Goal: Contribute content

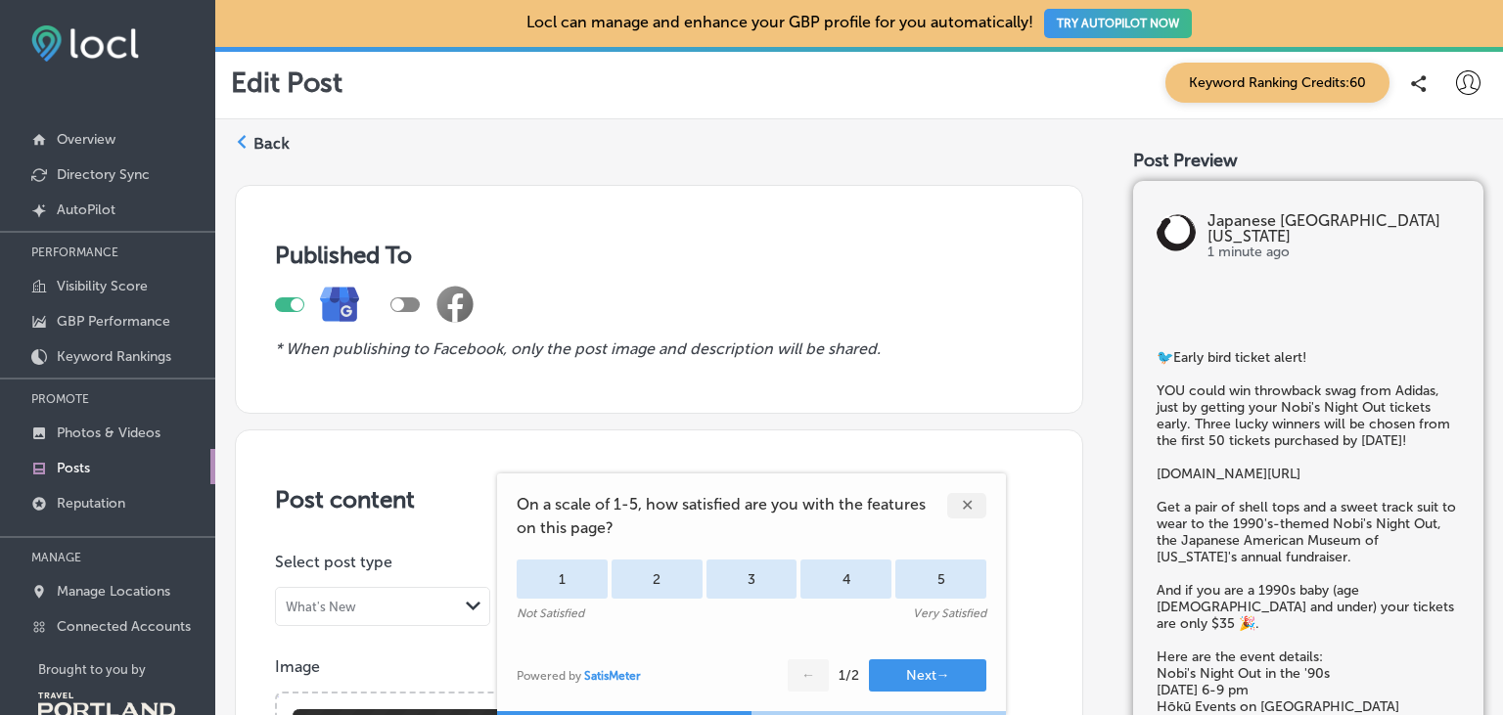
click at [969, 512] on div "✕" at bounding box center [966, 505] width 39 height 25
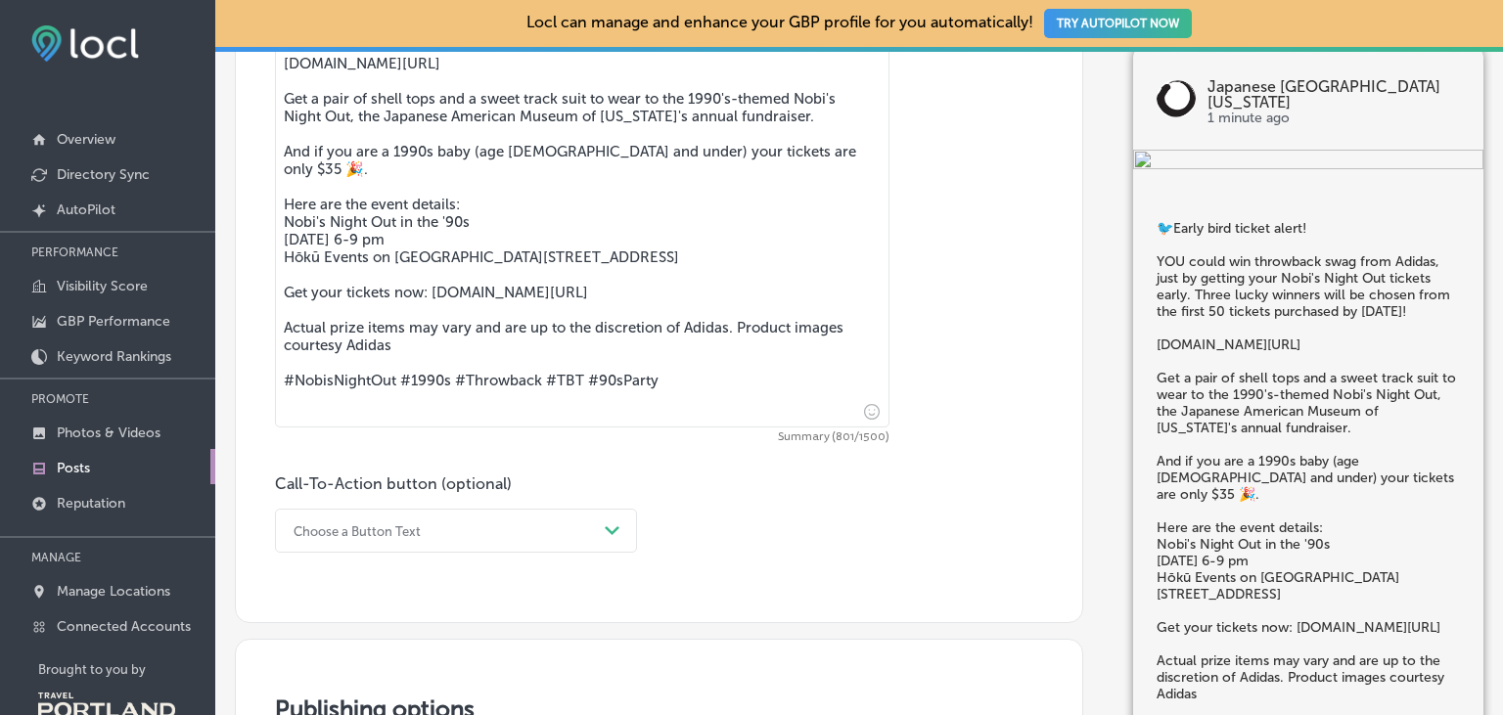
scroll to position [1137, 0]
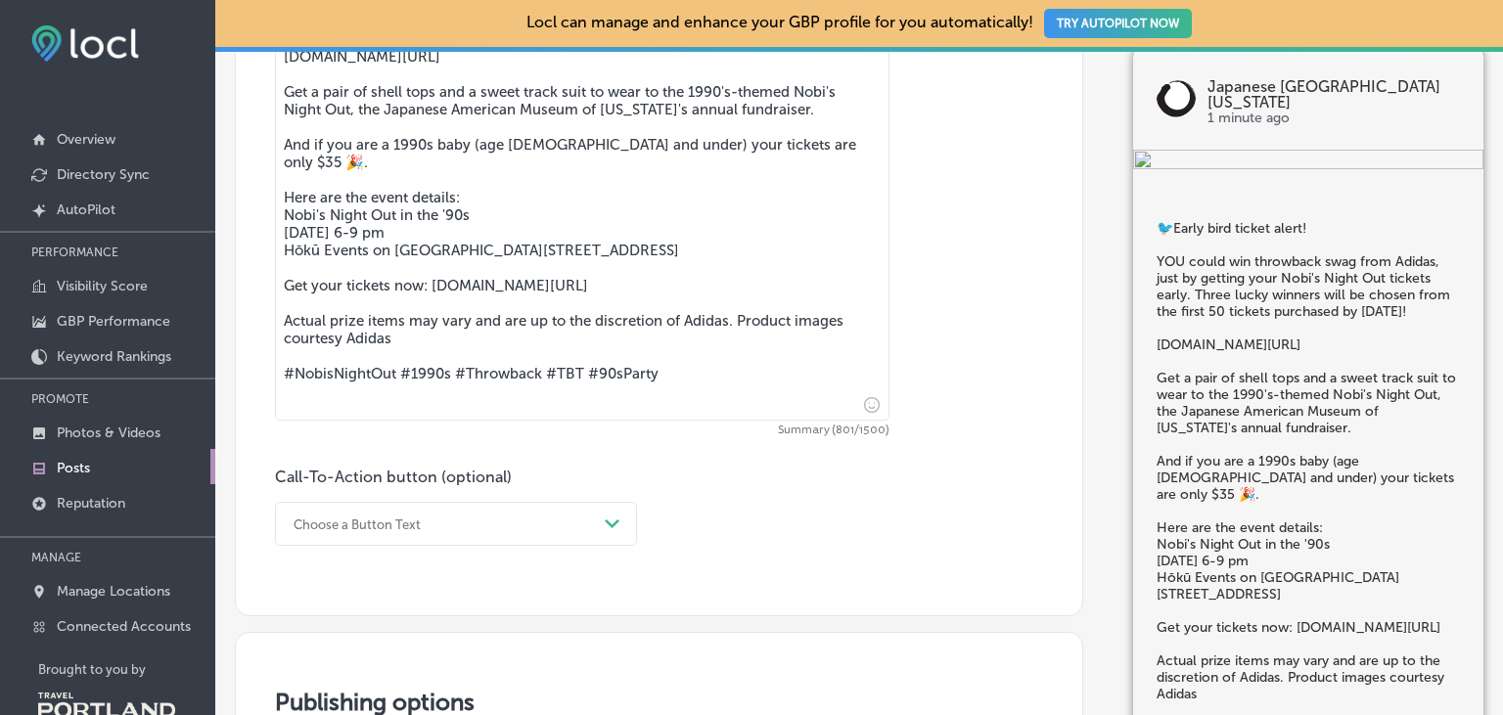
drag, startPoint x: 683, startPoint y: 412, endPoint x: 353, endPoint y: 385, distance: 330.8
click at [364, 413] on textarea "🐦Early bird ticket alert! YOU could win throwback swag from Adidas, just by get…" at bounding box center [582, 176] width 614 height 487
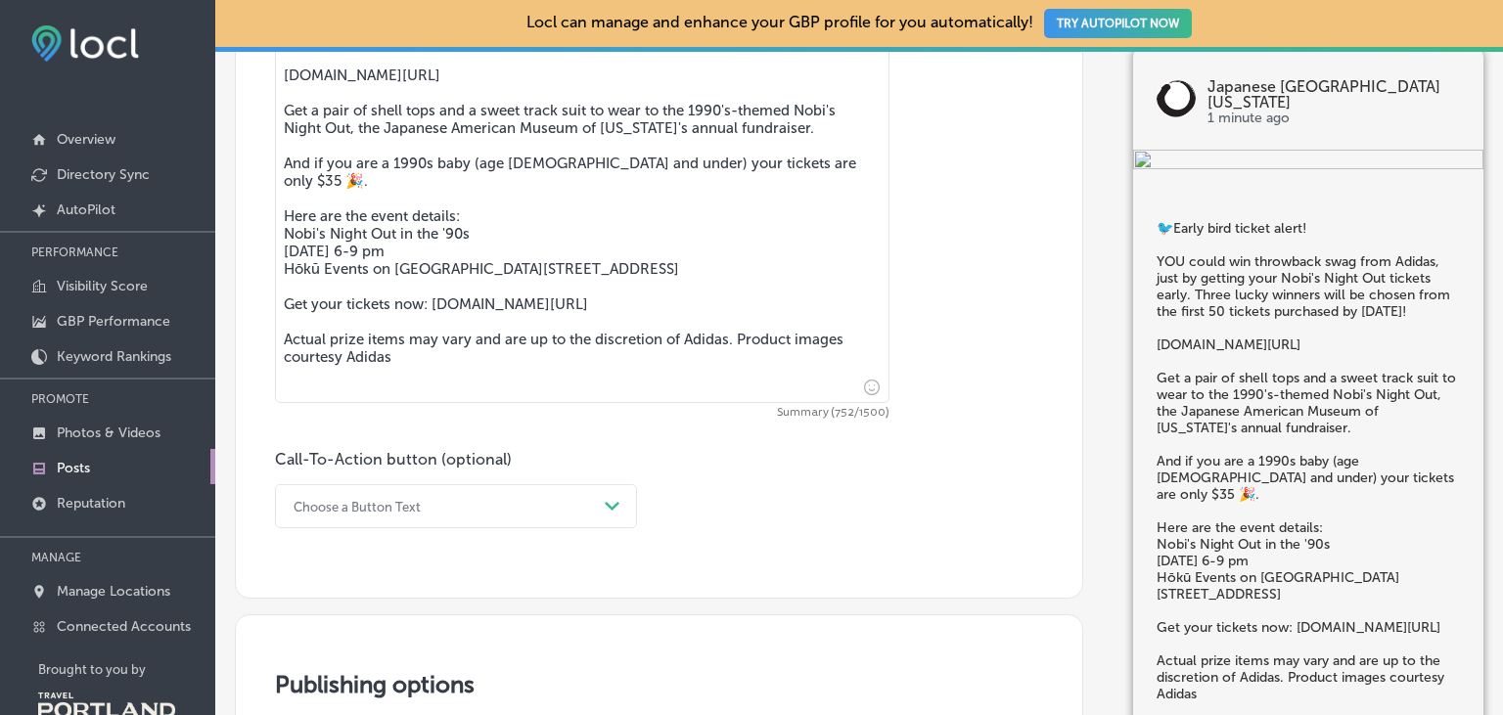
scroll to position [1101, 0]
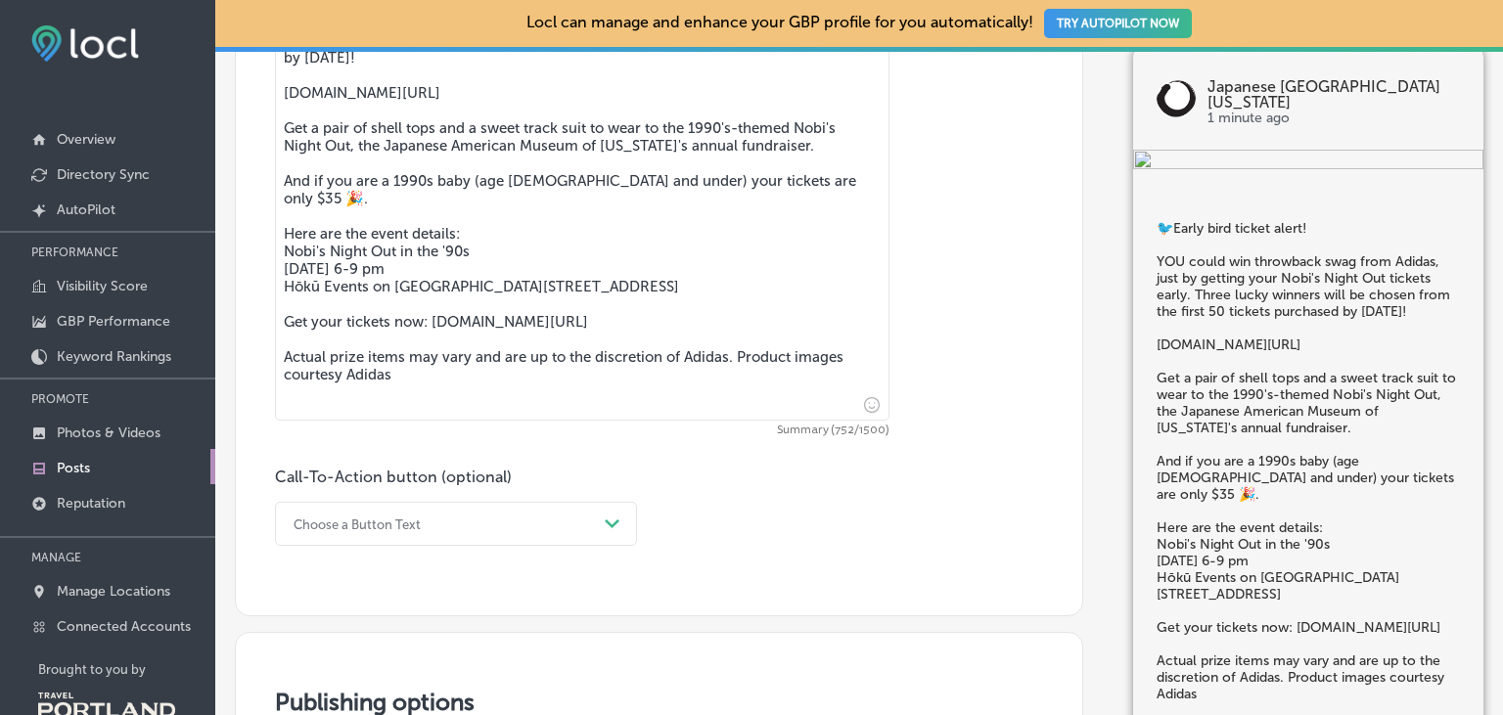
type textarea "🐦Early bird ticket alert! YOU could win throwback swag from Adidas, just by get…"
click at [479, 517] on div "option Book focused, 2 of 7. 7 results available. Use Up and Down to choose opt…" at bounding box center [456, 524] width 362 height 44
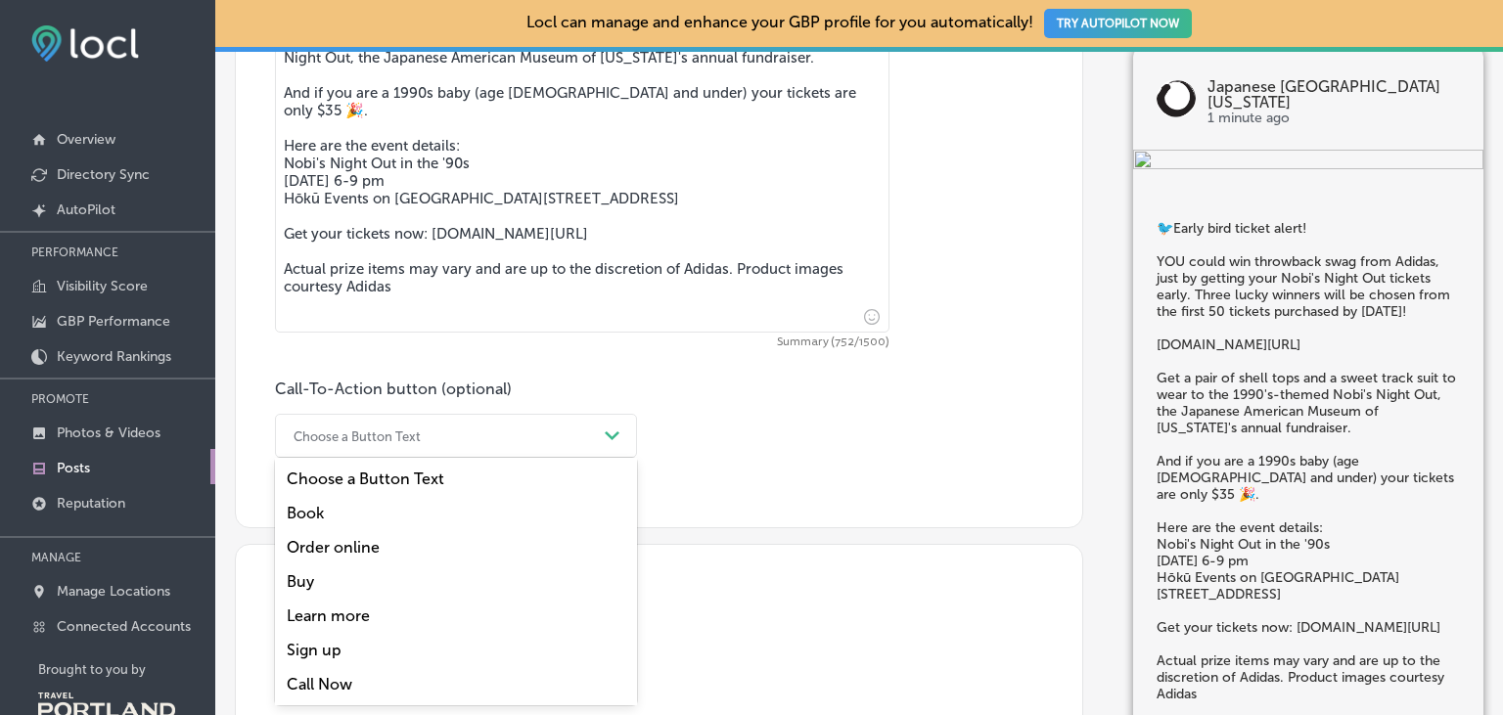
click at [335, 611] on div "Learn more" at bounding box center [456, 616] width 362 height 34
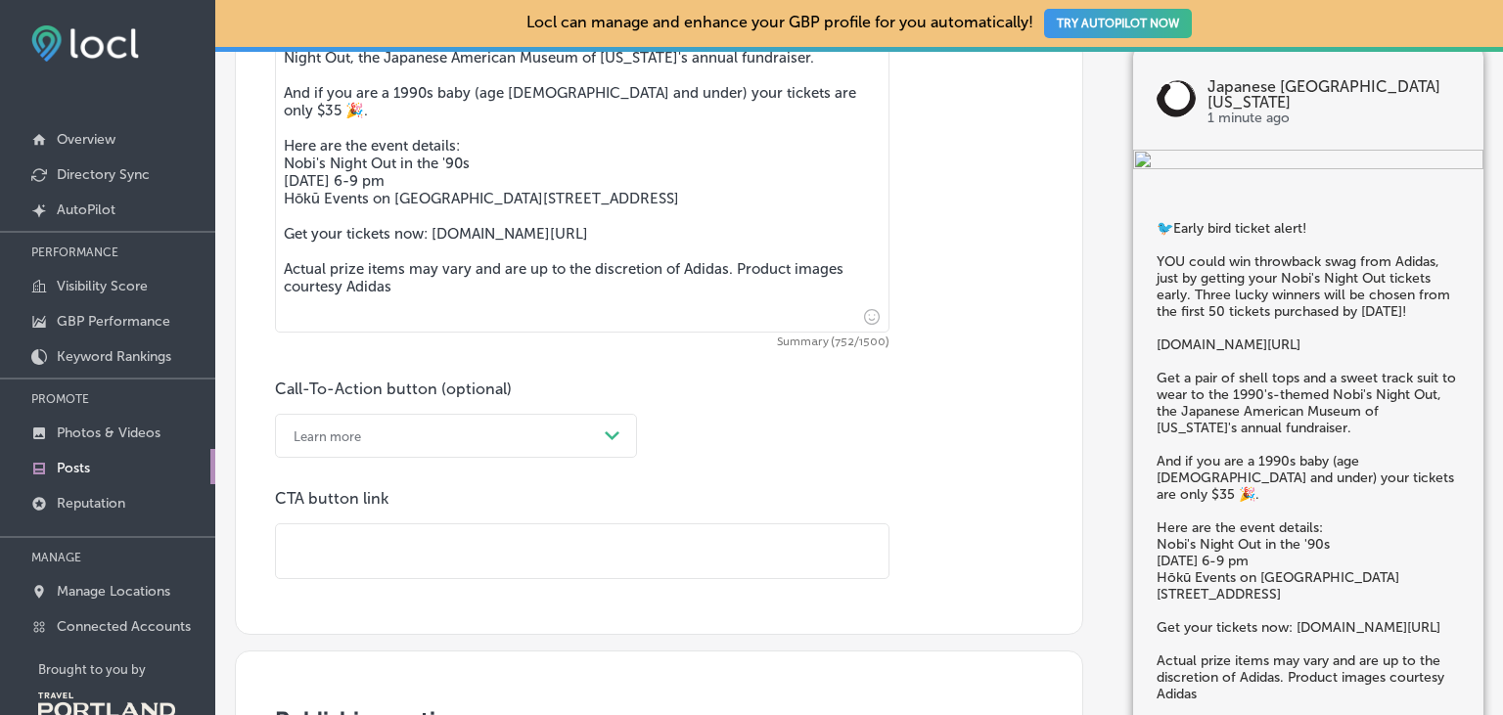
click at [369, 540] on input "text" at bounding box center [582, 551] width 612 height 54
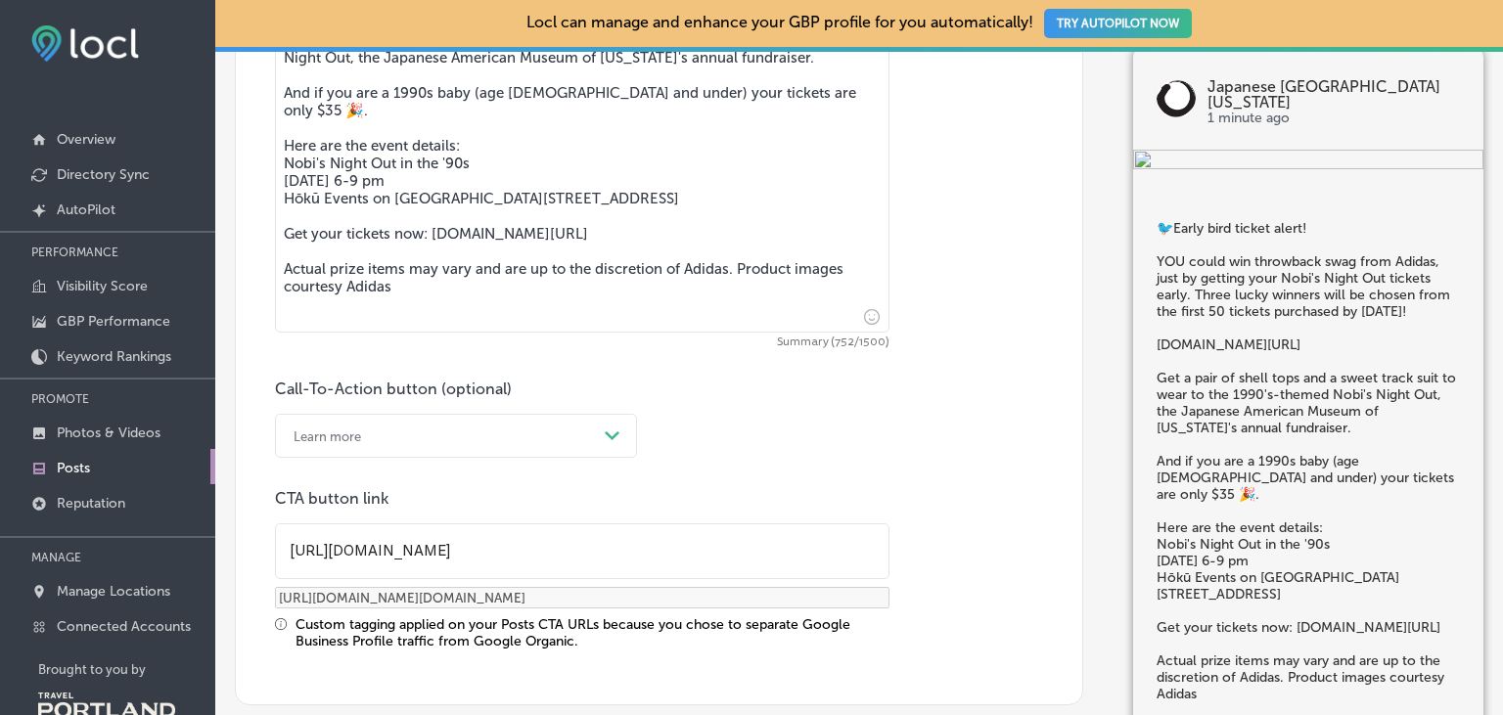
type input "https://jamo.org/n"
type input "https://jamo.org/n?utm_source=google-gmb-post&utm_medium=gmb-post-button&utm_ca…"
type input "https://jamo.org/no"
type input "https://jamo.org/no?utm_source=google-gmb-post&utm_medium=gmb-post-button&utm_c…"
type input "https://jamo.org/nob"
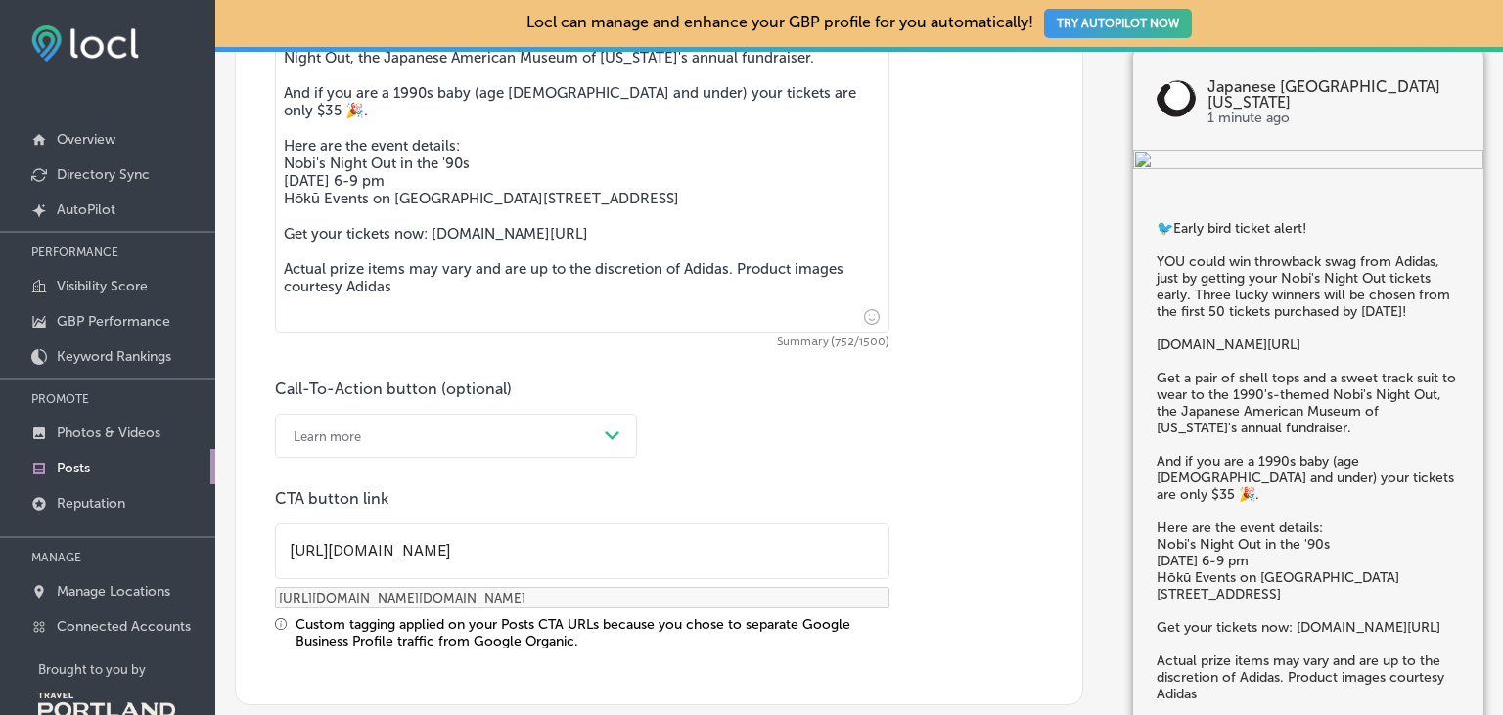
type input "https://jamo.org/nob?utm_source=google-gmb-post&utm_medium=gmb-post-button&utm_…"
type input "https://jamo.org/nobi"
type input "https://jamo.org/nobi?utm_source=google-gmb-post&utm_medium=gmb-post-button&utm…"
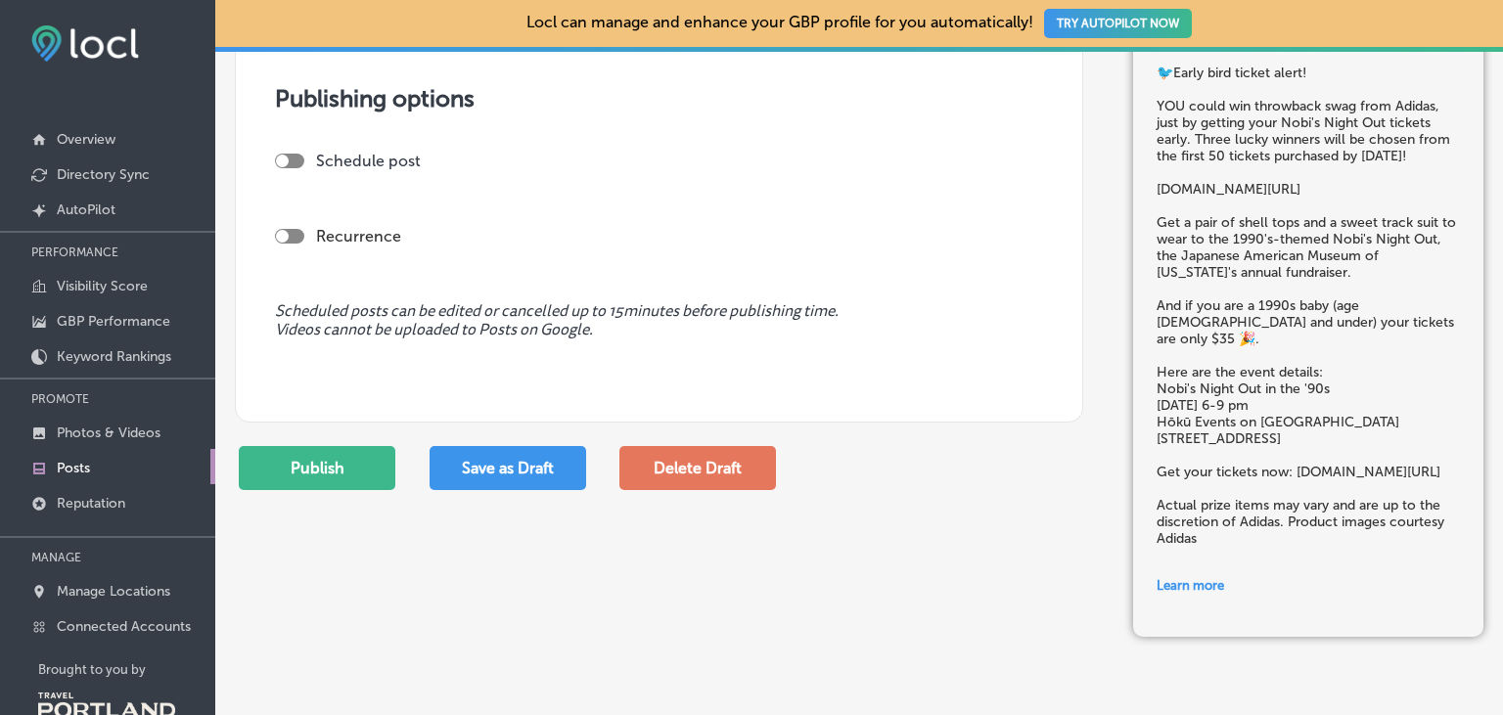
scroll to position [1910, 0]
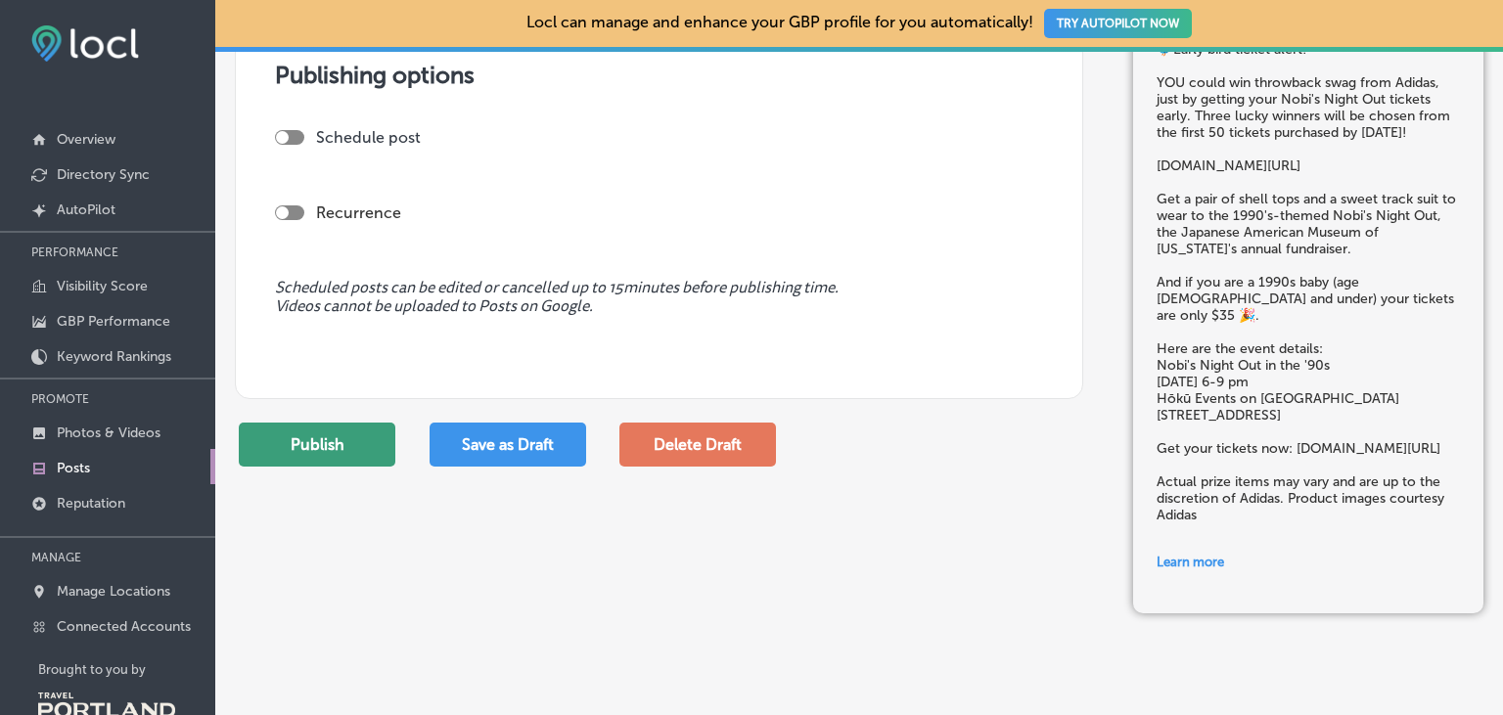
type input "https://jamo.org/nobi"
click at [304, 444] on button "Publish" at bounding box center [317, 445] width 157 height 44
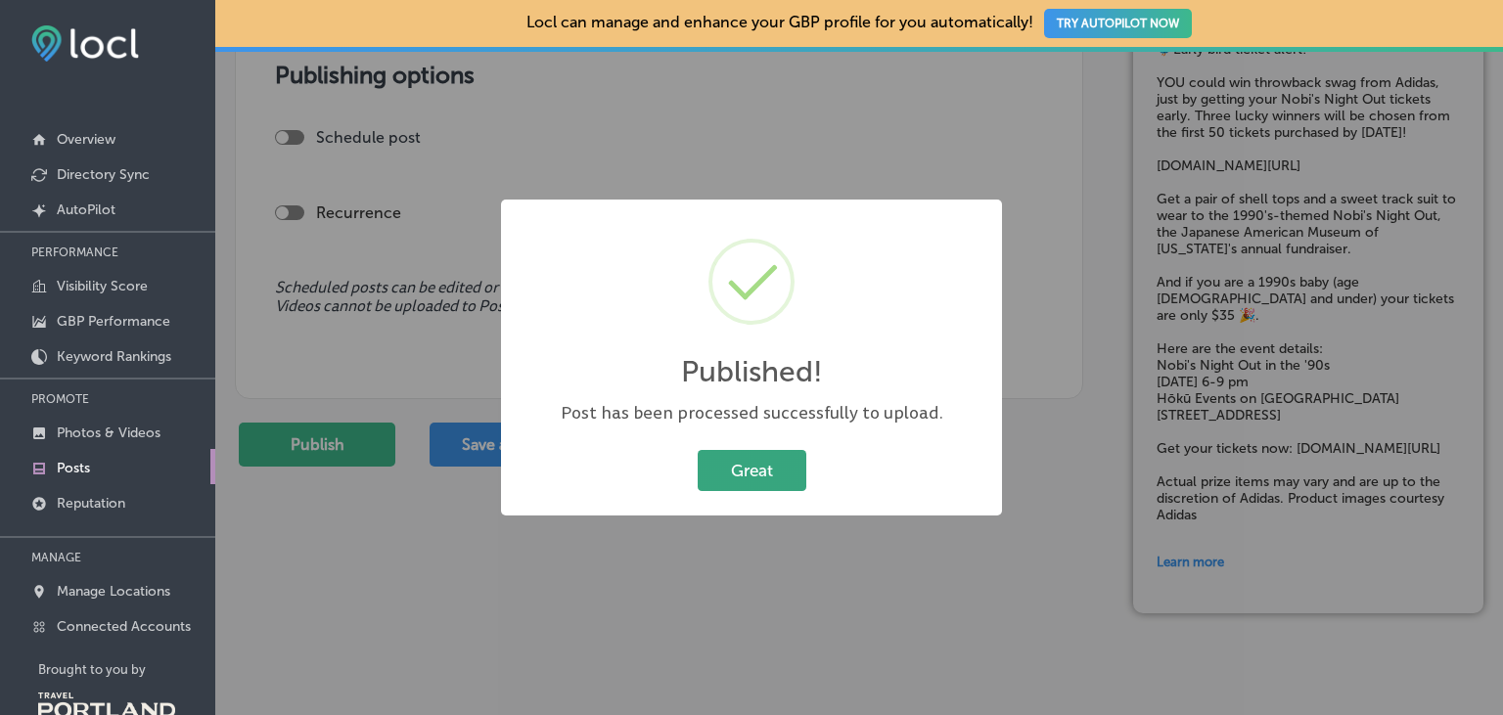
click at [743, 464] on button "Great" at bounding box center [752, 470] width 109 height 40
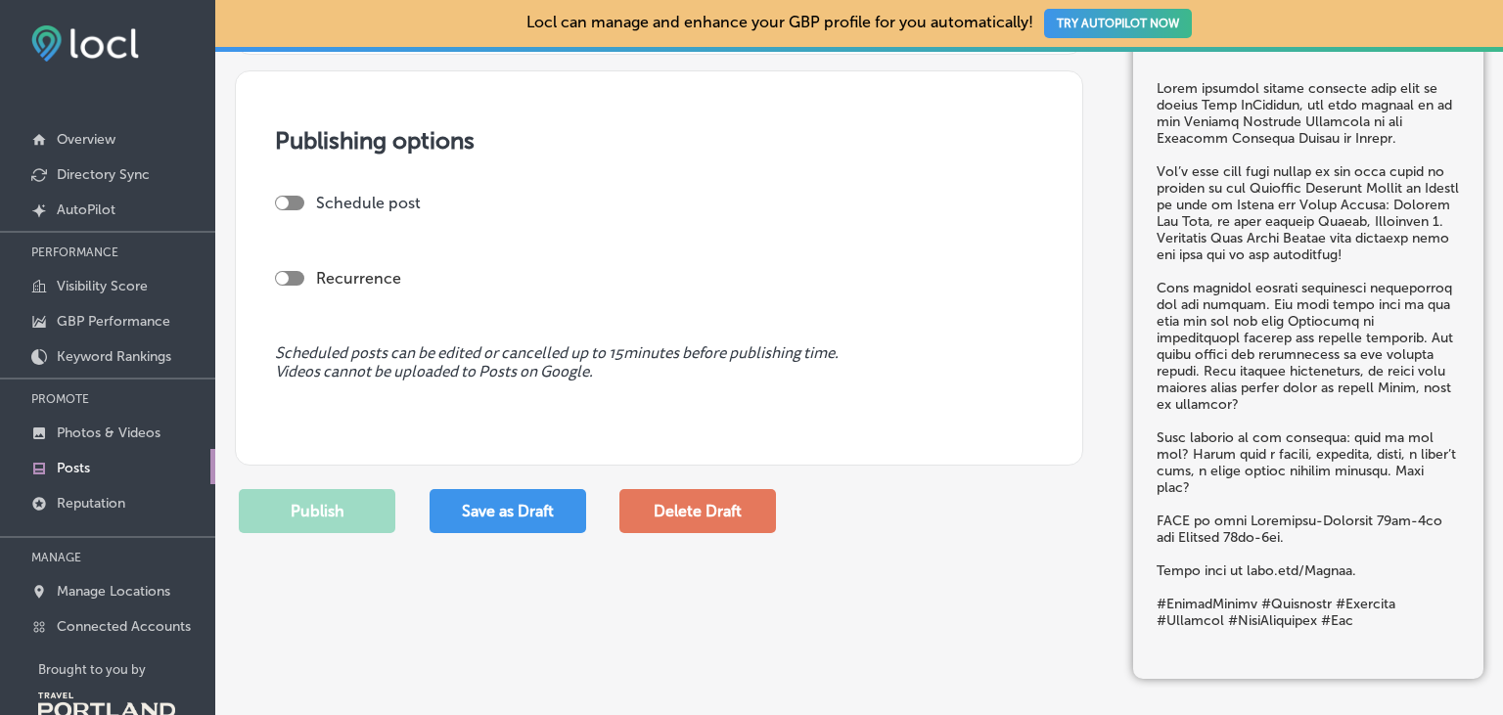
scroll to position [1710, 0]
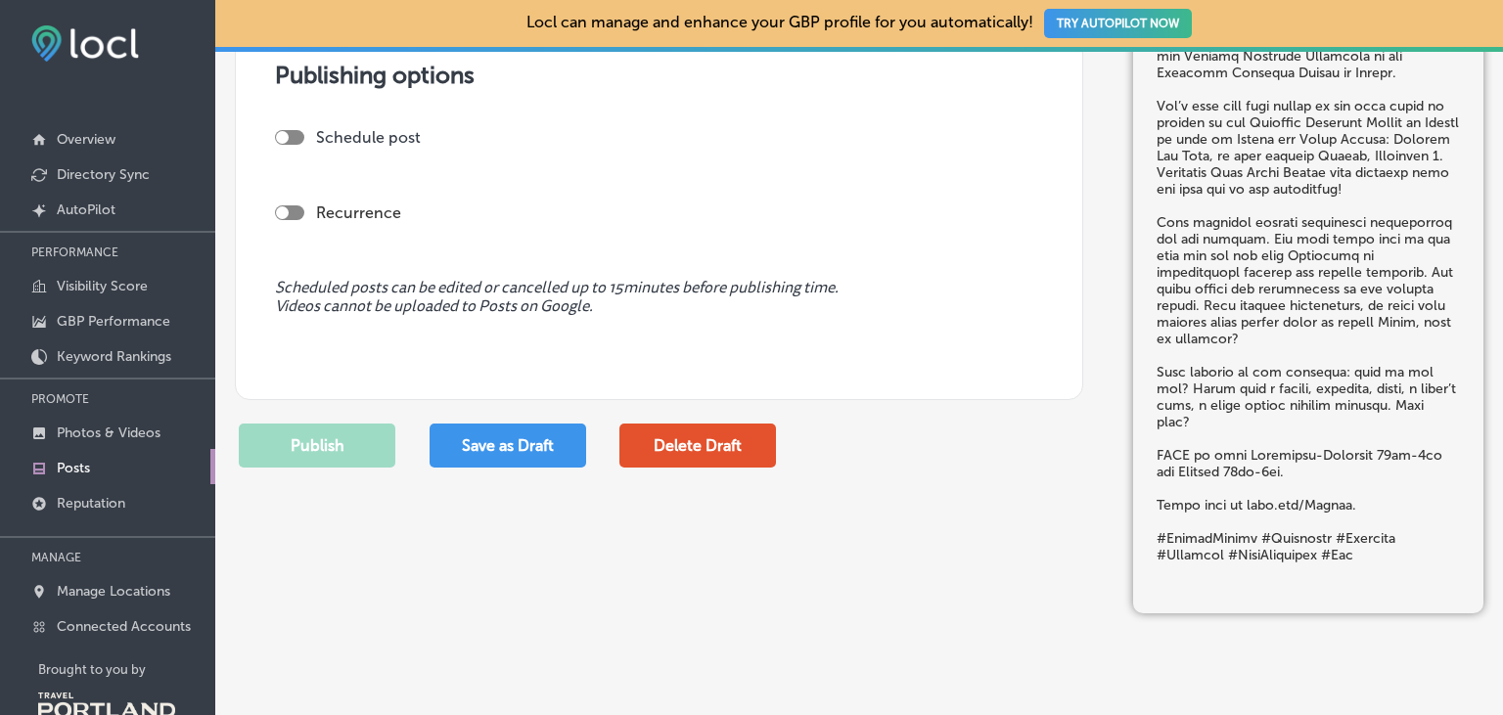
click at [714, 442] on button "Delete Draft" at bounding box center [697, 446] width 157 height 44
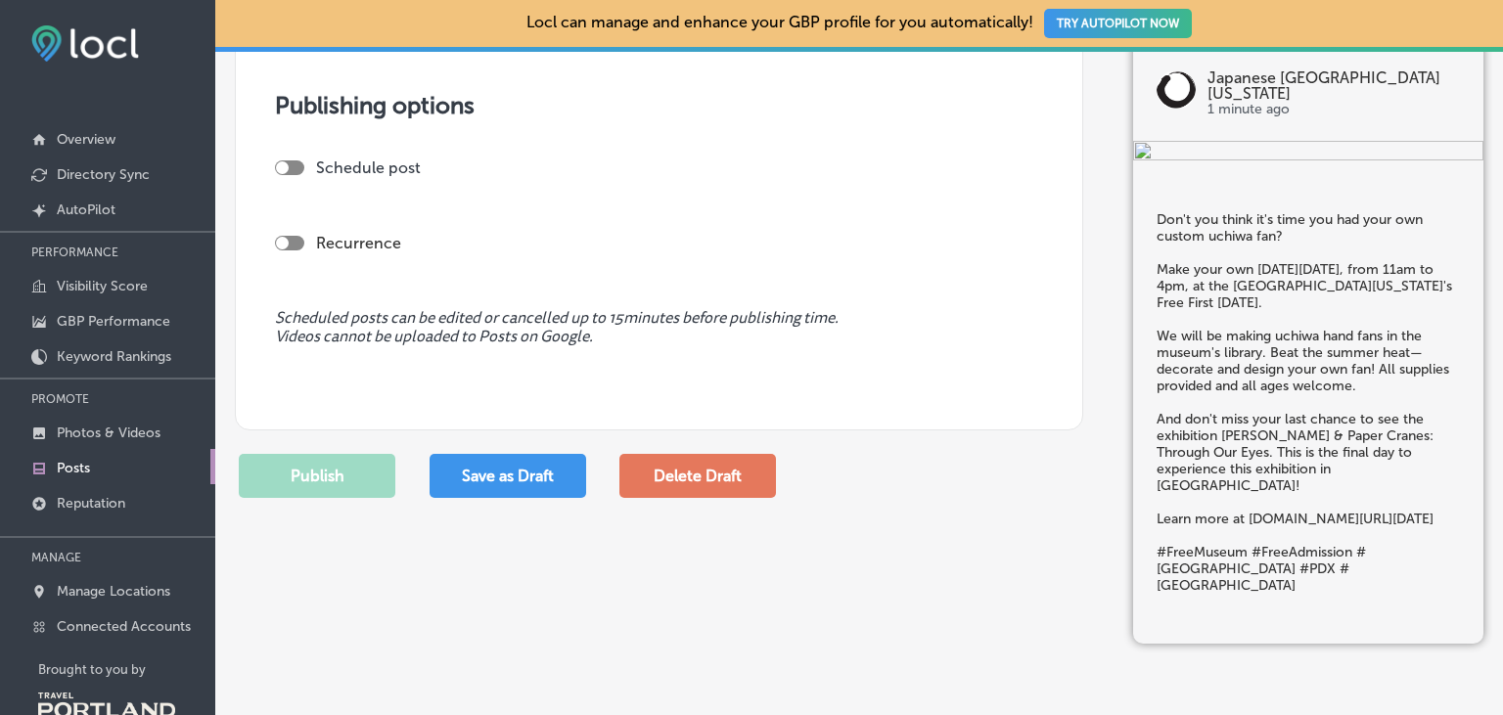
scroll to position [1554, 0]
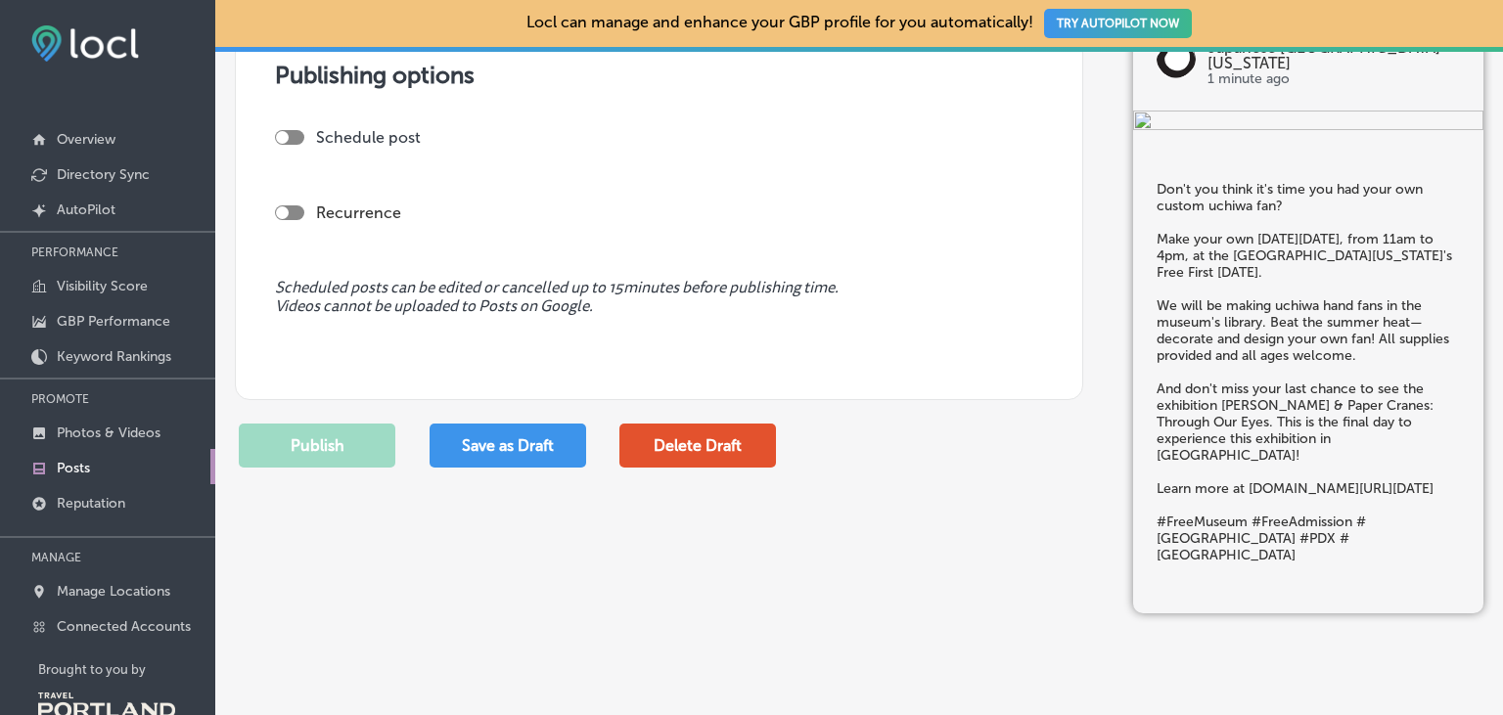
click at [726, 454] on button "Delete Draft" at bounding box center [697, 446] width 157 height 44
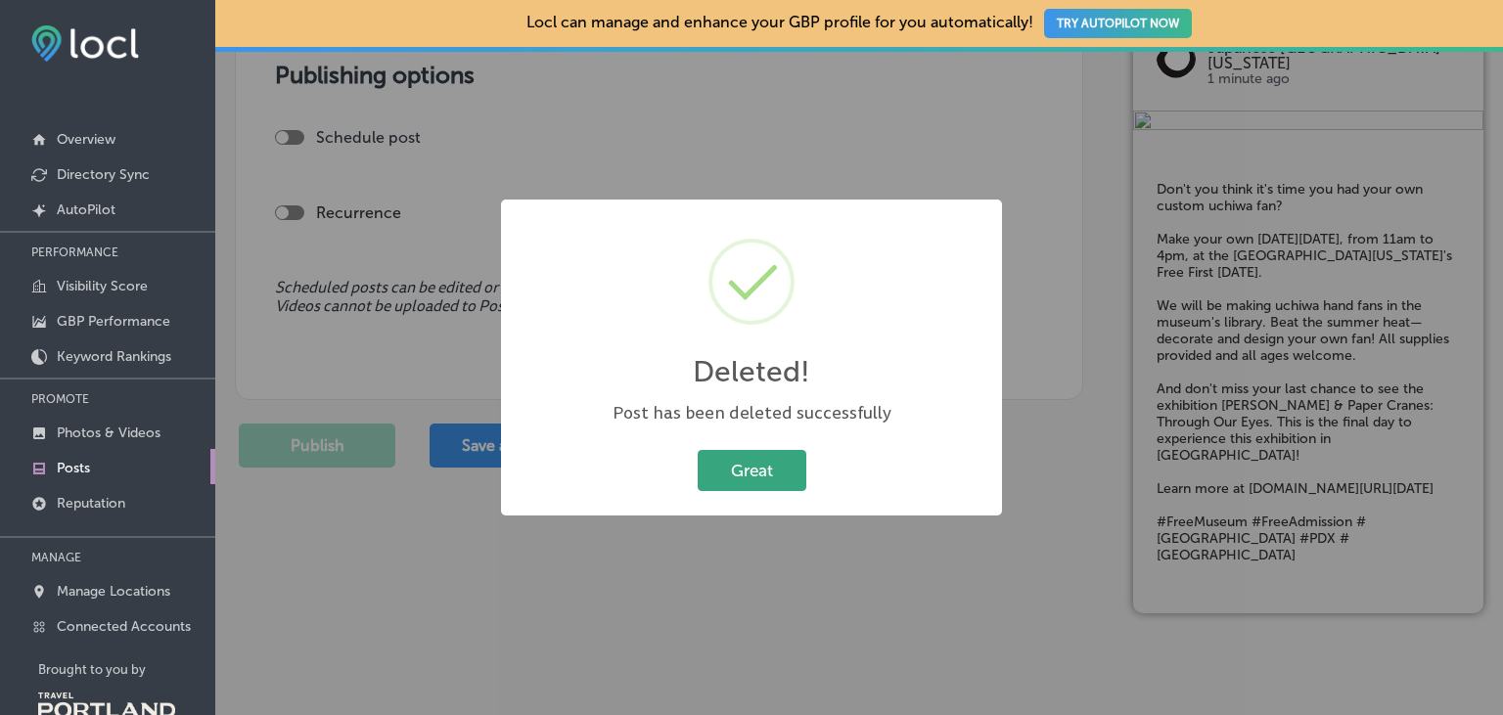
click at [777, 483] on button "Great" at bounding box center [752, 470] width 109 height 40
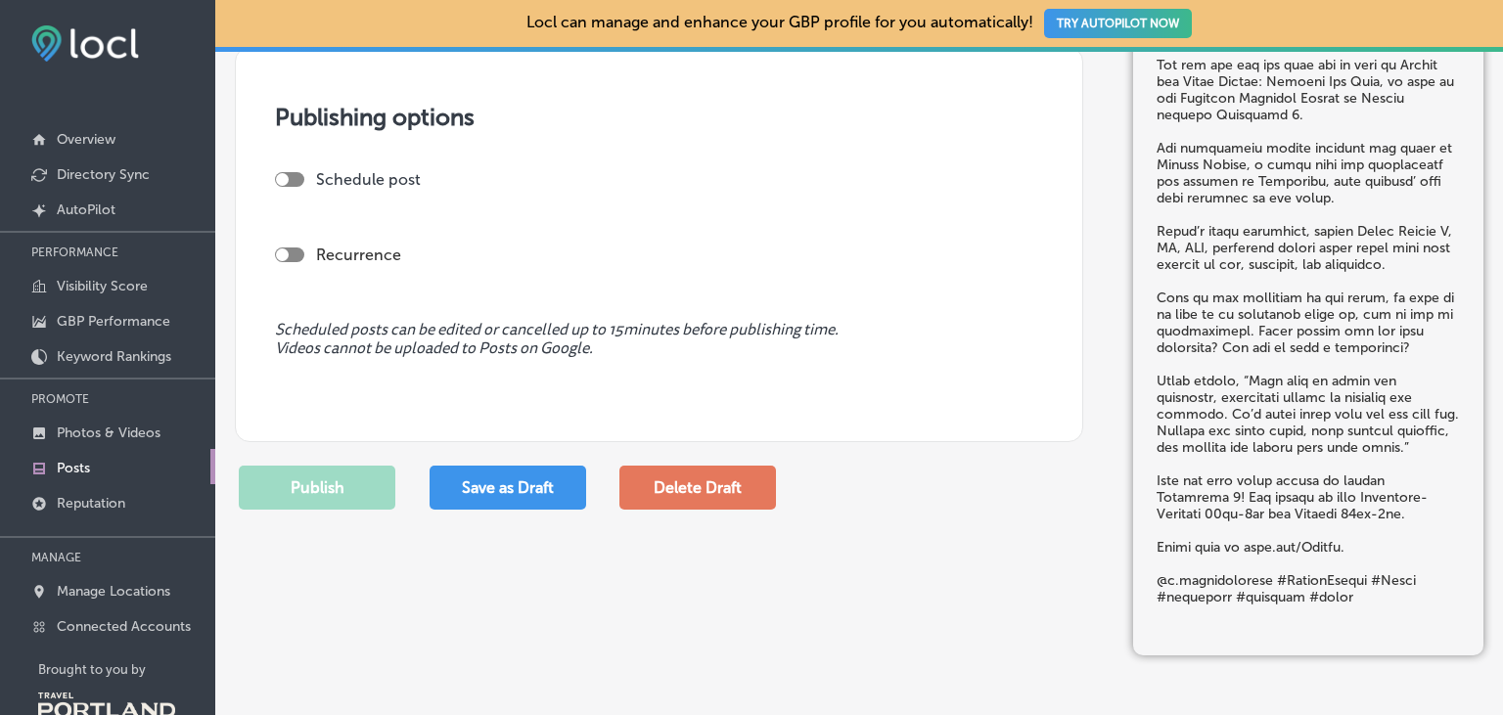
scroll to position [1796, 0]
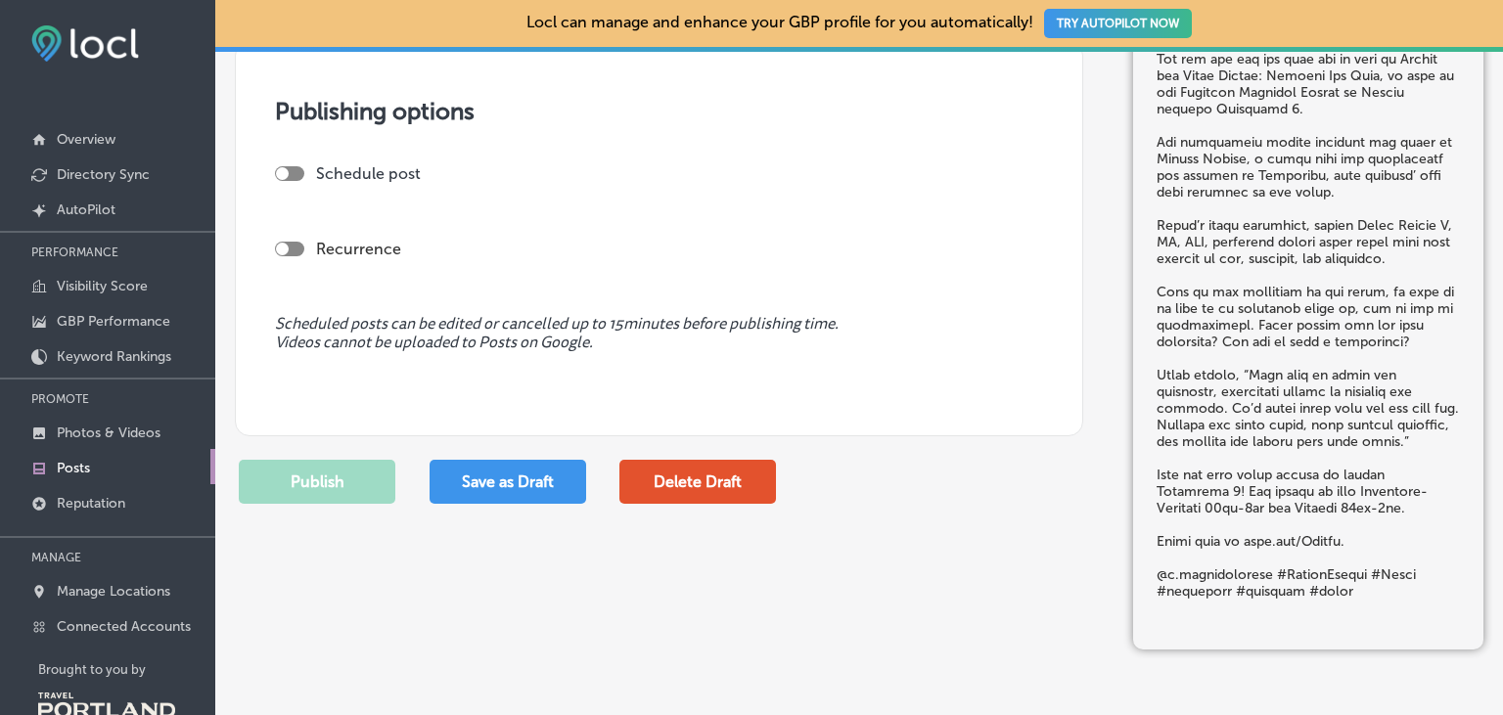
click at [730, 485] on button "Delete Draft" at bounding box center [697, 482] width 157 height 44
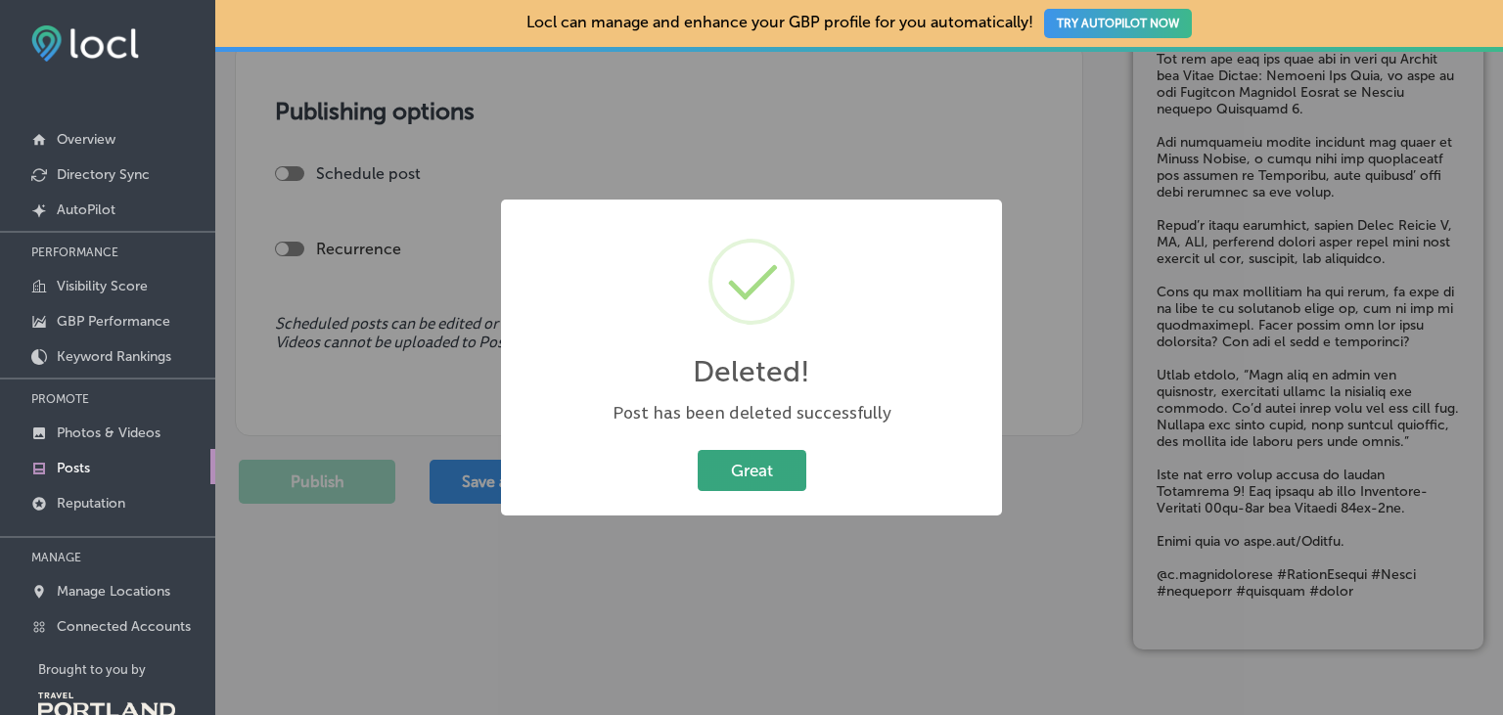
click at [746, 475] on button "Great" at bounding box center [752, 470] width 109 height 40
